Goal: Information Seeking & Learning: Learn about a topic

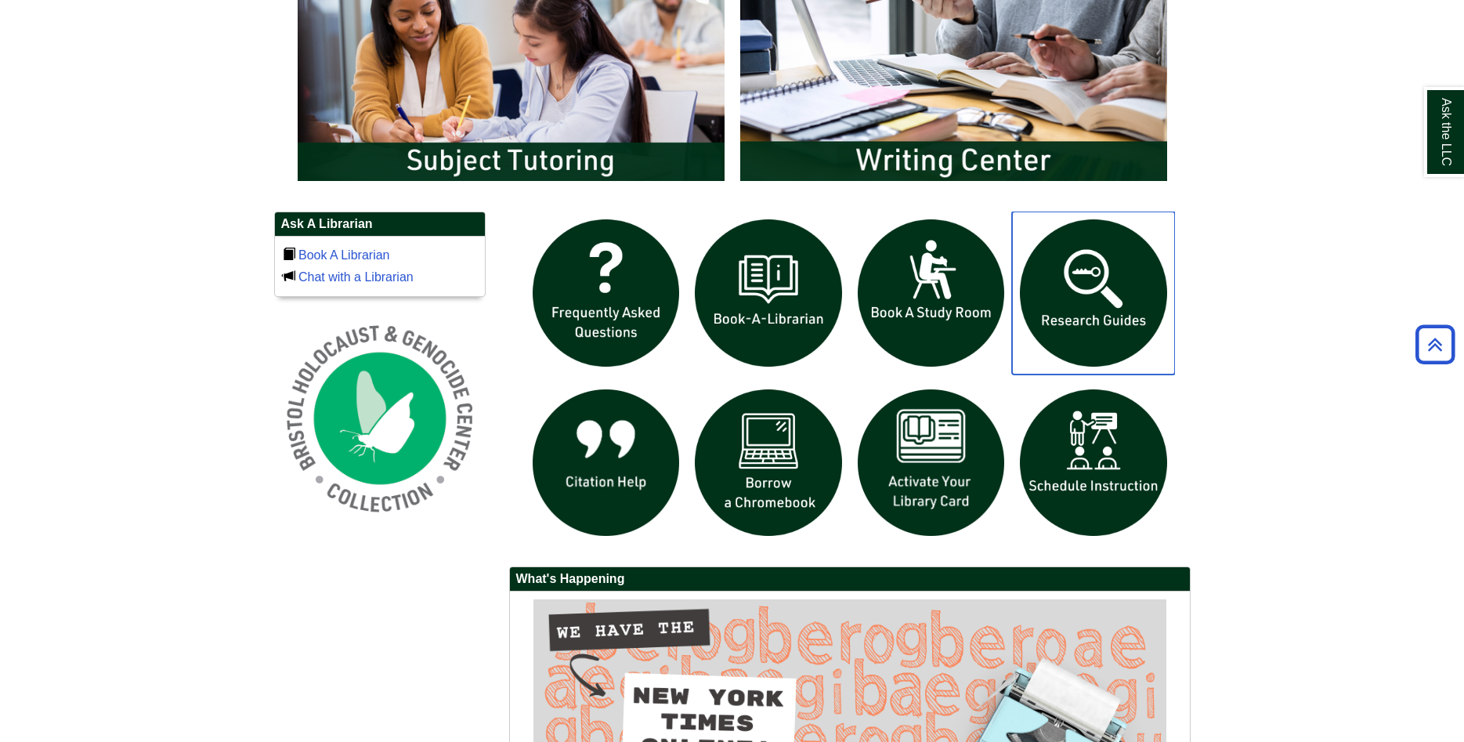
click at [1095, 254] on img "slideshow" at bounding box center [1093, 292] width 163 height 163
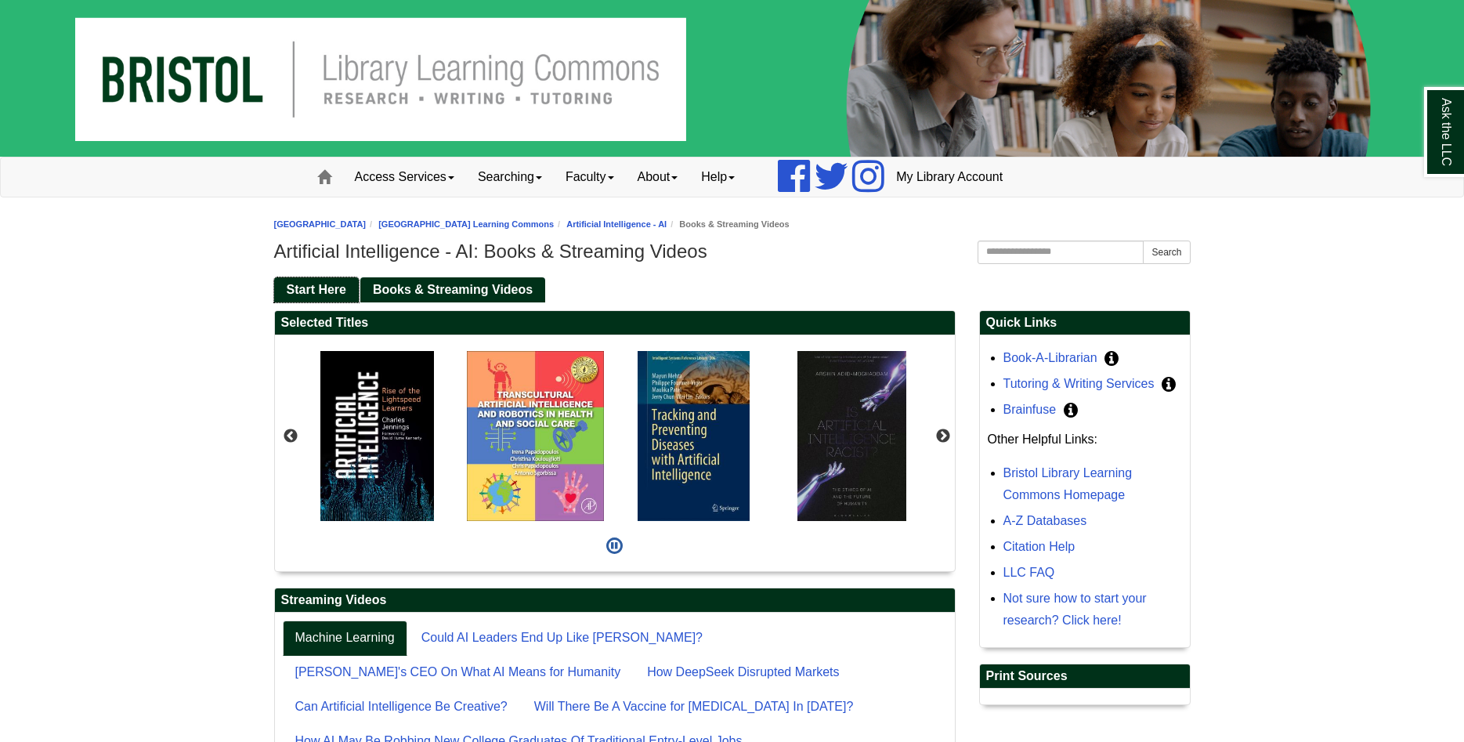
click at [287, 291] on link "Start Here" at bounding box center [316, 290] width 85 height 26
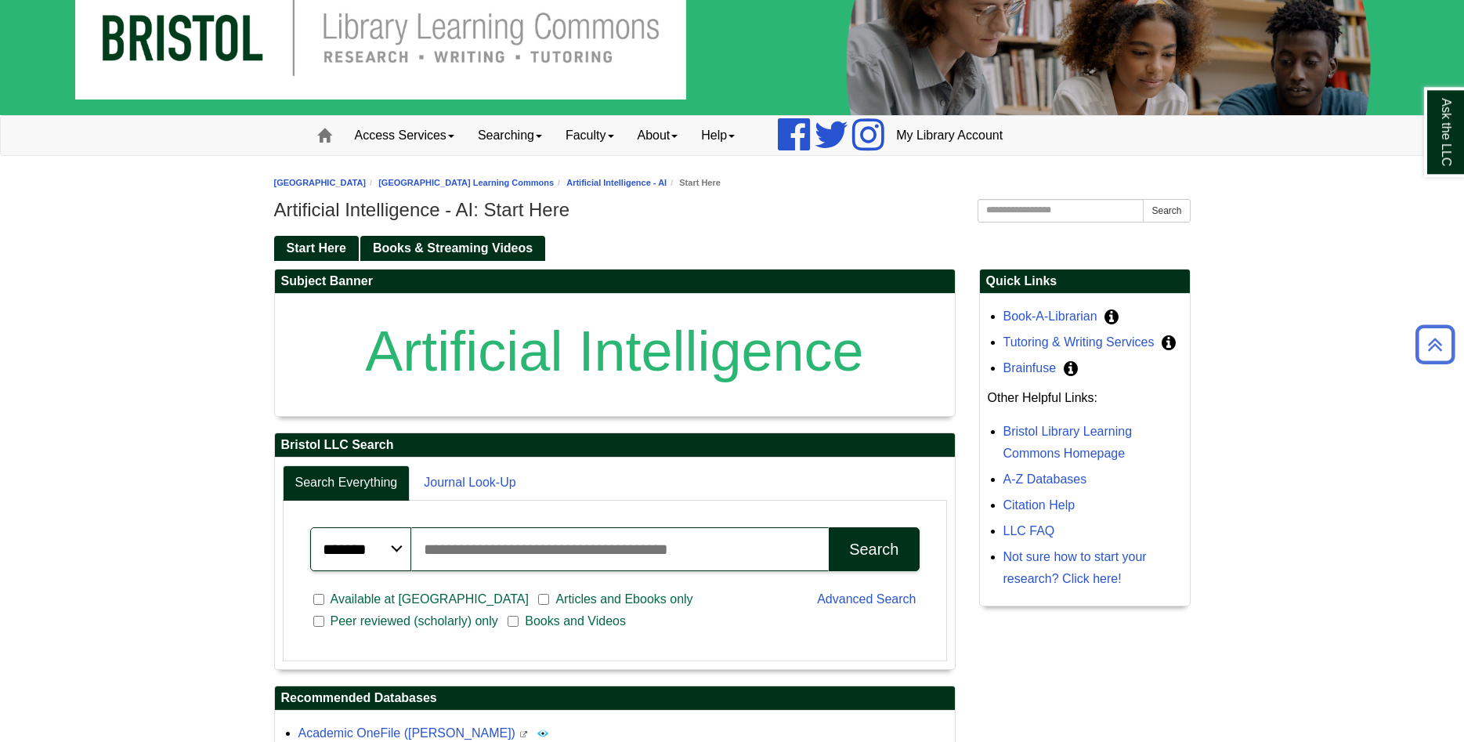
scroll to position [27, 0]
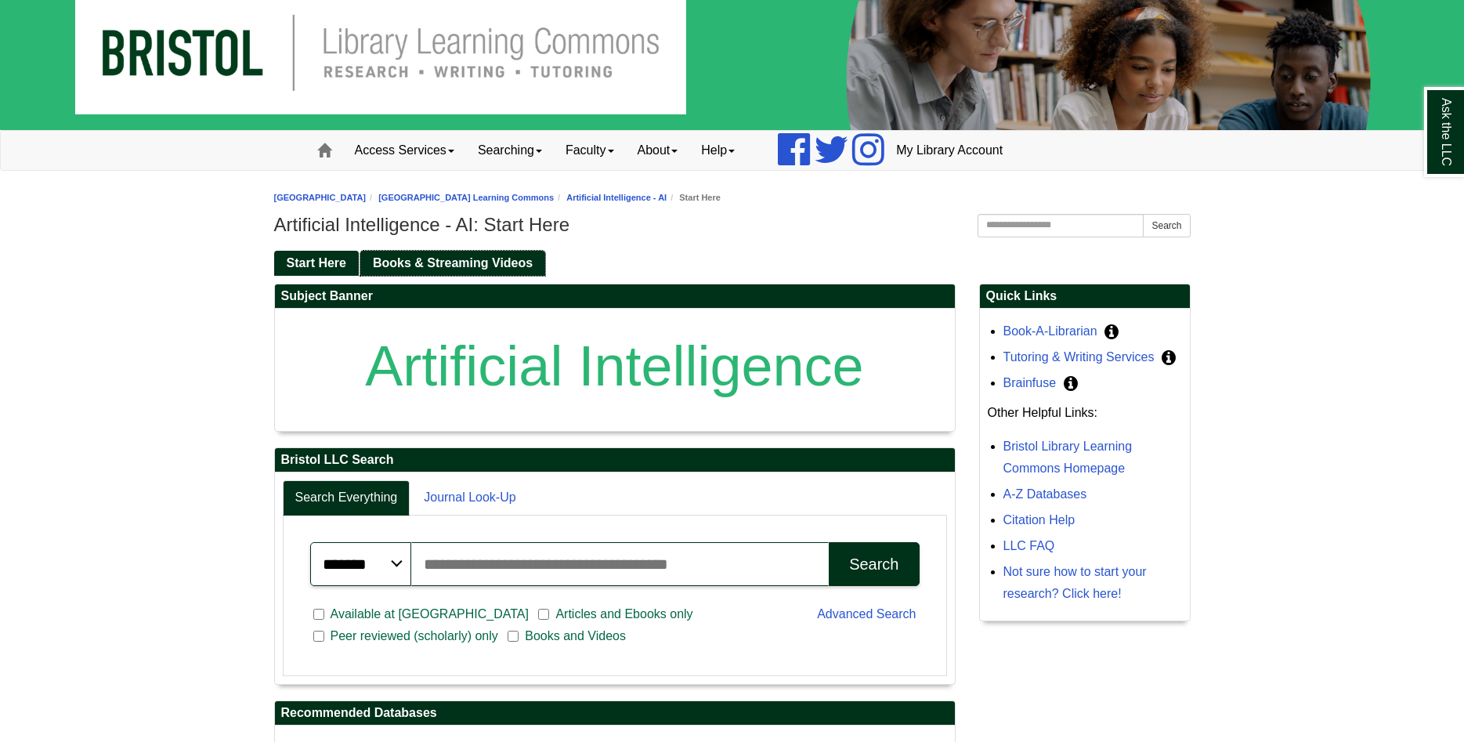
click at [461, 265] on span "Books & Streaming Videos" at bounding box center [453, 262] width 160 height 13
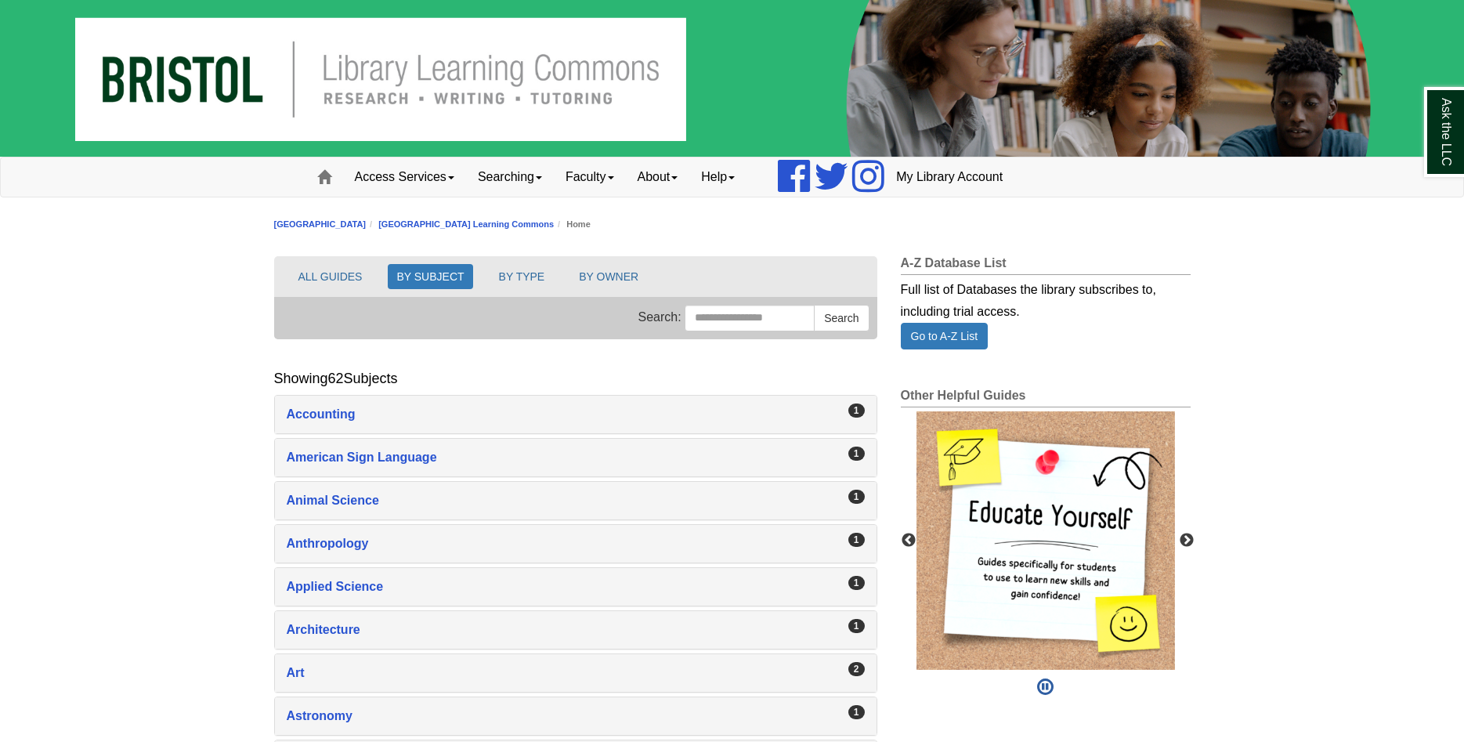
scroll to position [240, 0]
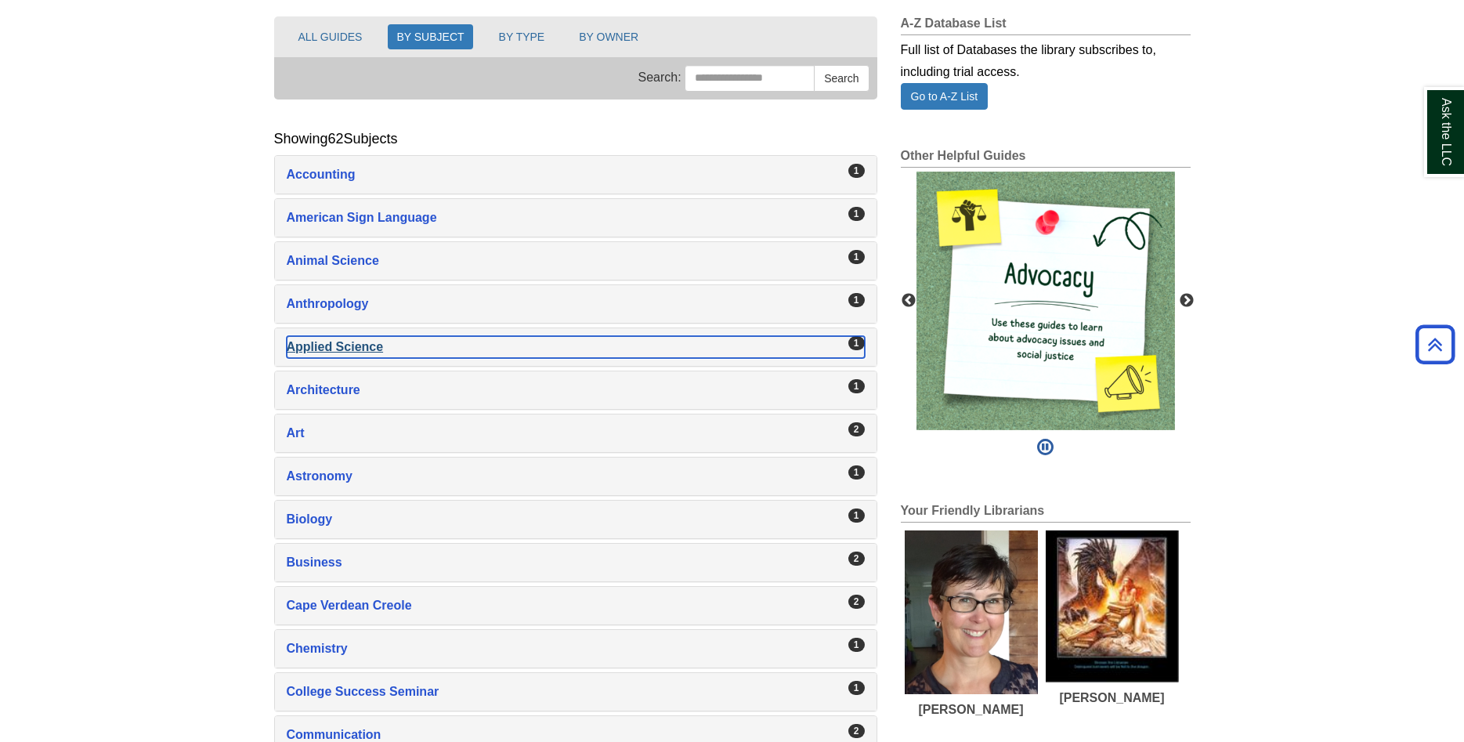
click at [335, 352] on div "Applied Science , 1 guides" at bounding box center [576, 347] width 578 height 22
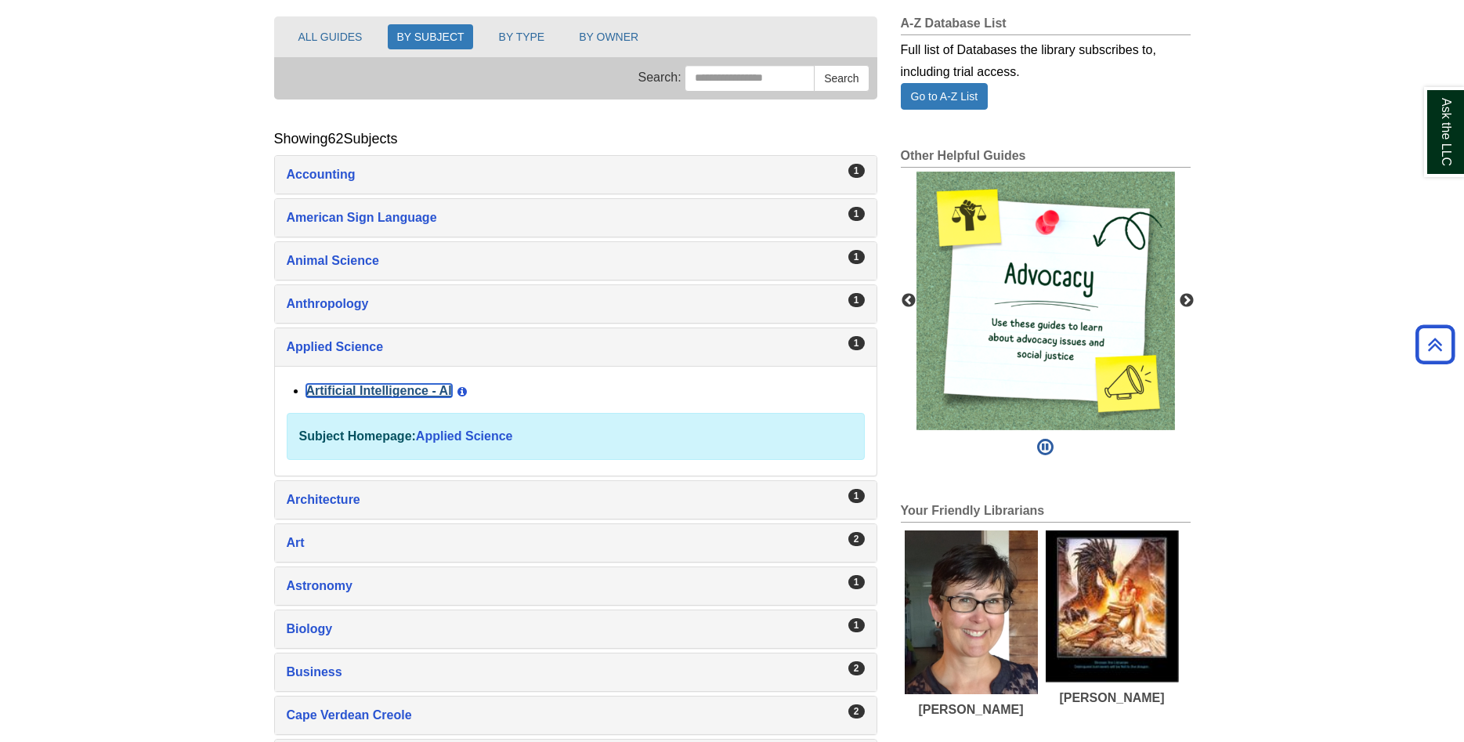
click at [338, 389] on link "Artificial Intelligence - AI" at bounding box center [379, 390] width 146 height 13
